Goal: Navigation & Orientation: Understand site structure

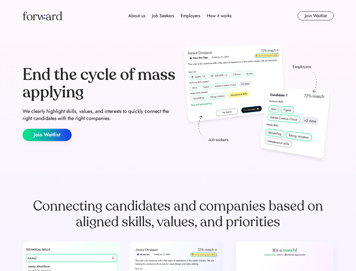
click at [178, 135] on div "End the cycle of mass applying We clearly highlight skills, values, and interes…" at bounding box center [178, 103] width 311 height 121
click at [178, 16] on div "About us Job Seekers Employers How it works" at bounding box center [180, 15] width 222 height 7
click at [42, 16] on img at bounding box center [42, 15] width 39 height 9
click at [180, 16] on div "About us Job Seekers Employers How it works" at bounding box center [180, 15] width 222 height 7
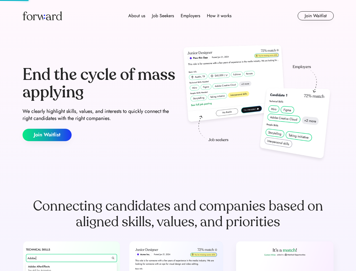
click at [137, 16] on div "About us" at bounding box center [136, 15] width 17 height 7
click at [163, 16] on div "Job Seekers" at bounding box center [163, 15] width 22 height 7
click at [190, 16] on div "Employers" at bounding box center [190, 15] width 19 height 7
click at [219, 16] on div "How it works" at bounding box center [219, 15] width 25 height 7
click at [316, 16] on button "Join Waitlist" at bounding box center [316, 15] width 36 height 9
